Goal: Task Accomplishment & Management: Complete application form

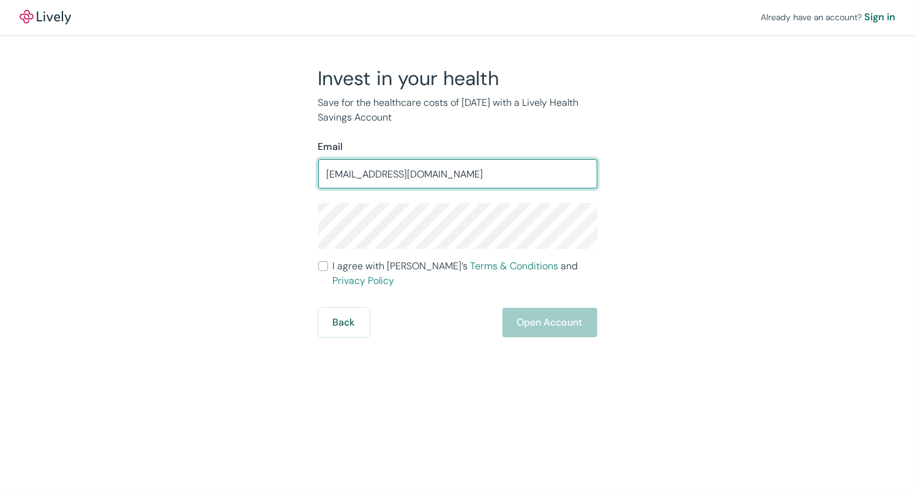
type input "darrickew@gmail.com"
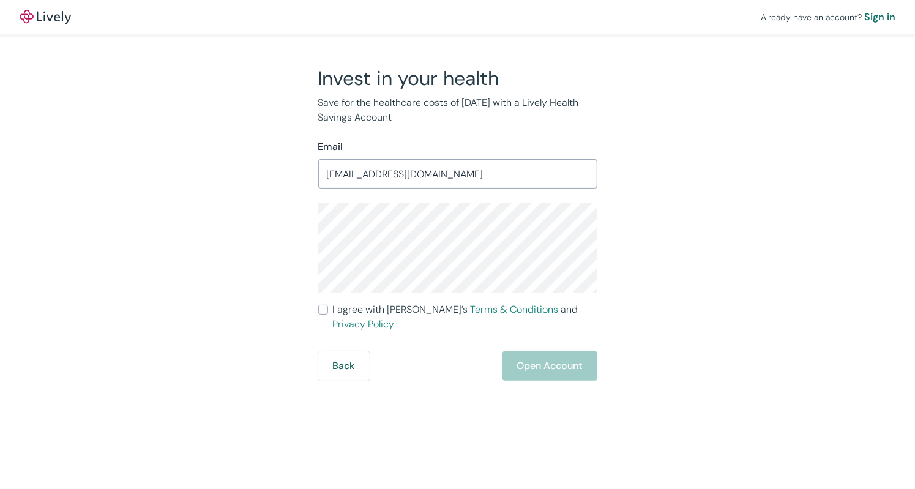
click at [326, 309] on input "I agree with Lively’s Terms & Conditions and Privacy Policy" at bounding box center [323, 310] width 10 height 10
checkbox input "true"
click at [536, 354] on button "Open Account" at bounding box center [549, 365] width 95 height 29
